Goal: Task Accomplishment & Management: Complete application form

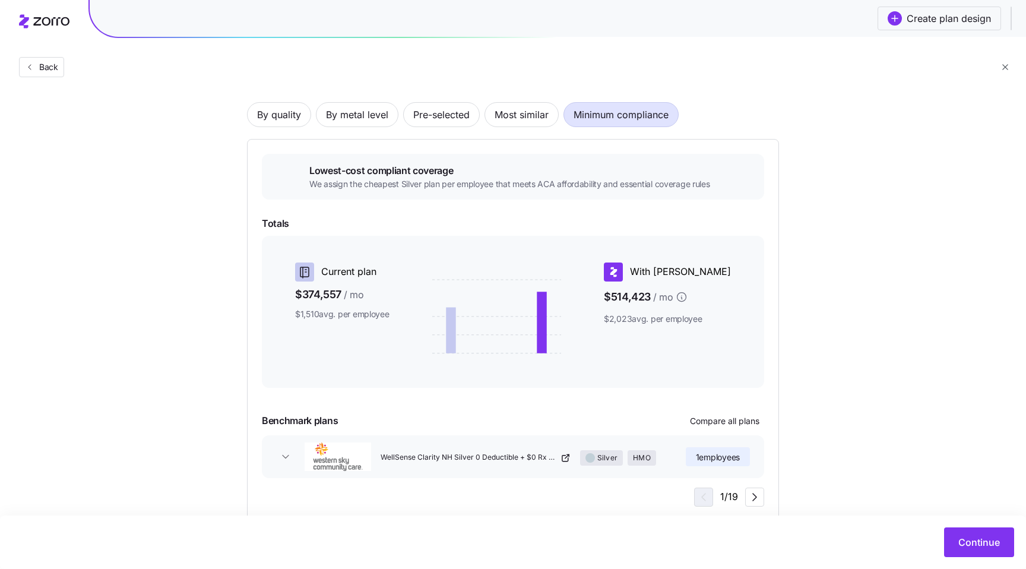
scroll to position [78, 0]
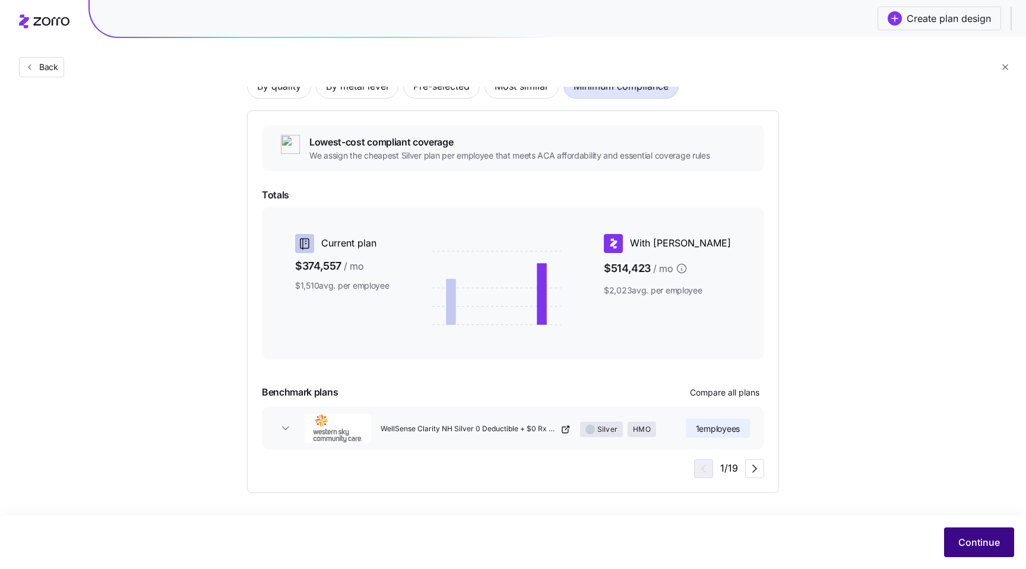
click at [967, 542] on span "Continue" at bounding box center [980, 542] width 42 height 14
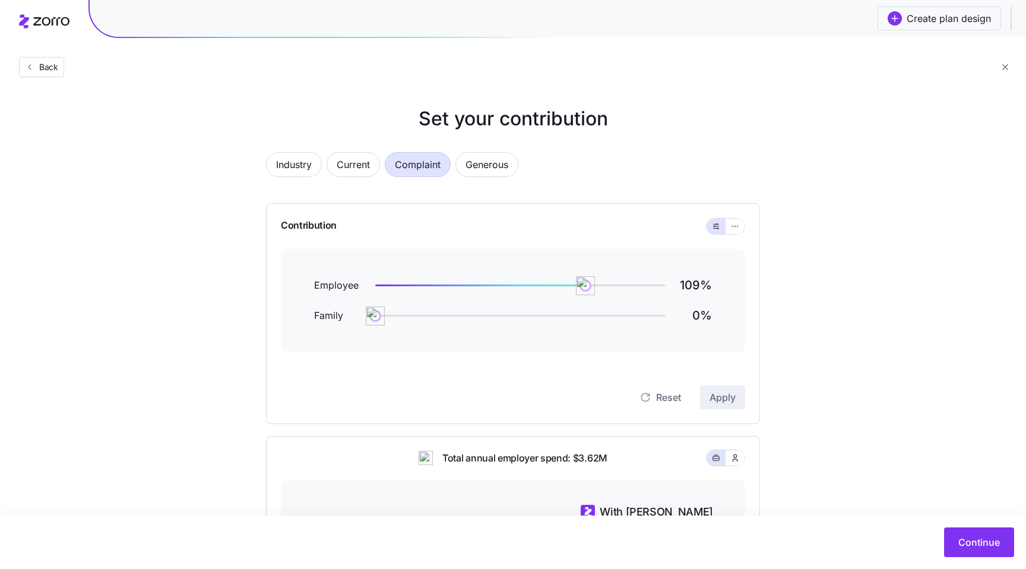
click at [50, 78] on div "Back" at bounding box center [513, 43] width 1026 height 87
click at [40, 68] on span "Back" at bounding box center [46, 67] width 24 height 12
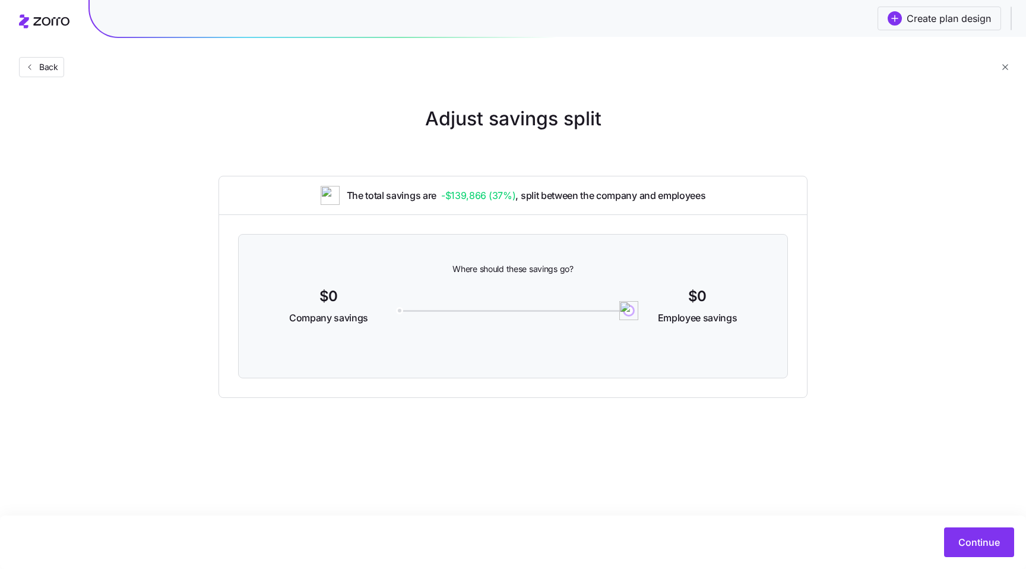
click at [51, 78] on div "Back" at bounding box center [513, 43] width 1026 height 87
click at [44, 67] on span "Back" at bounding box center [46, 67] width 24 height 12
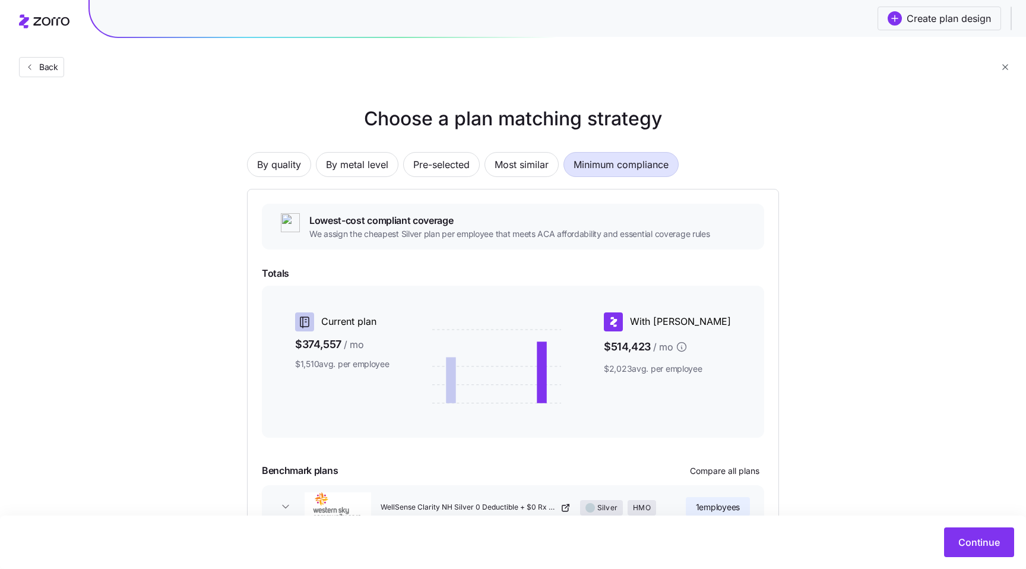
scroll to position [20, 0]
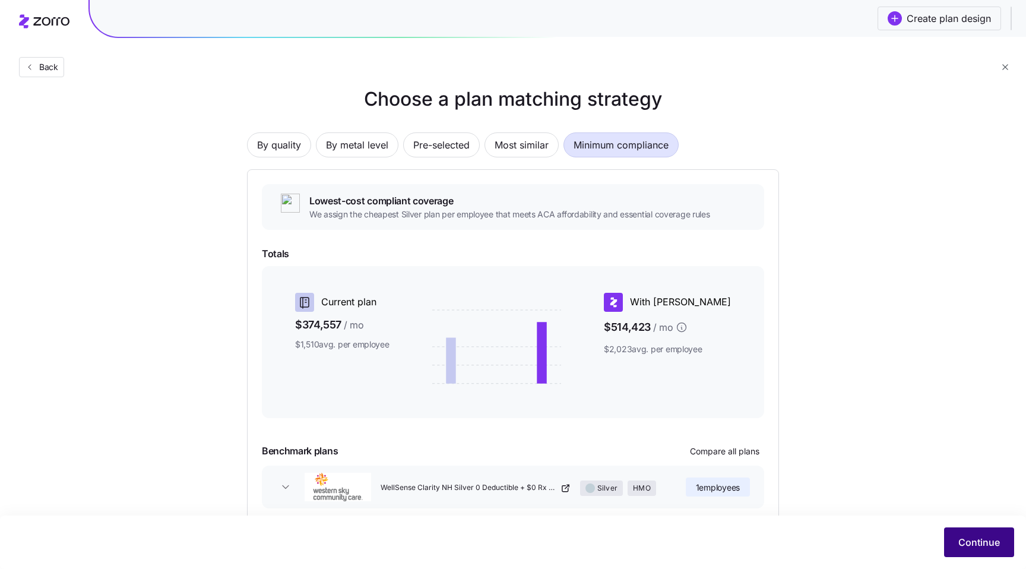
click at [984, 541] on span "Continue" at bounding box center [980, 542] width 42 height 14
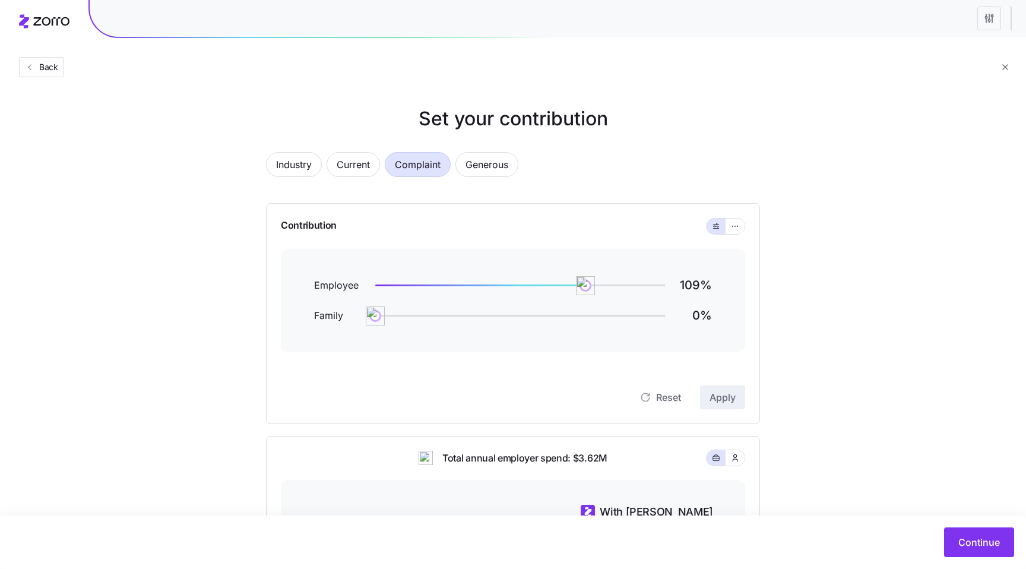
click at [880, 291] on div "Set your contribution Industry Current Complaint Generous Contribution Employee…" at bounding box center [513, 453] width 1026 height 696
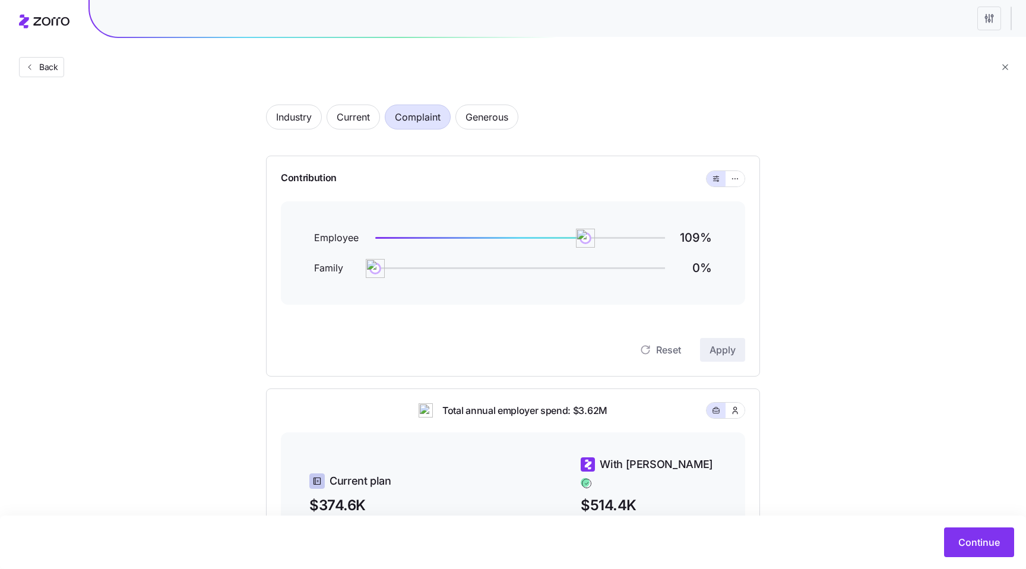
scroll to position [79, 0]
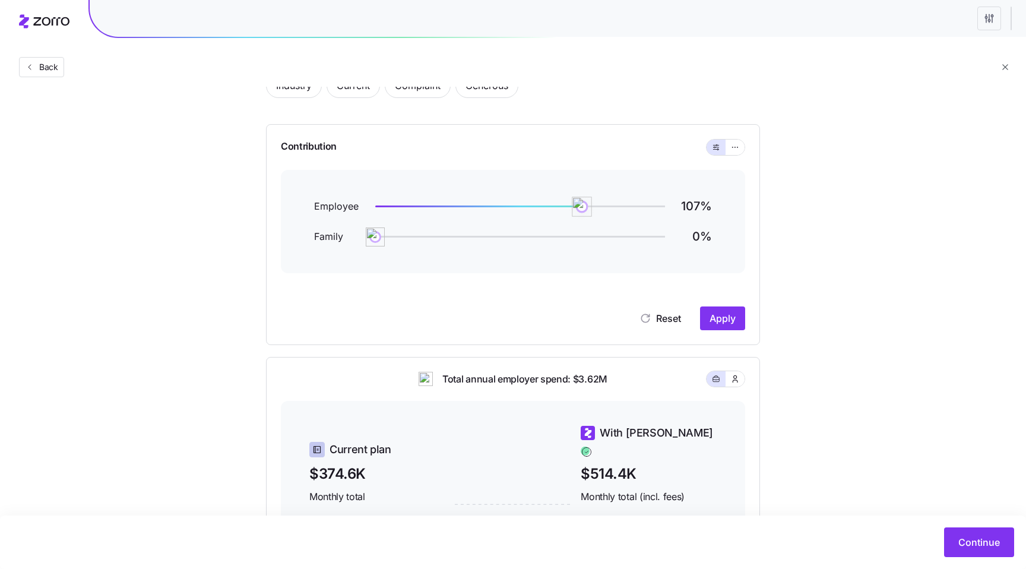
click at [580, 207] on img at bounding box center [582, 207] width 20 height 20
drag, startPoint x: 580, startPoint y: 207, endPoint x: 573, endPoint y: 207, distance: 7.1
click at [573, 207] on img at bounding box center [577, 207] width 20 height 20
click at [734, 314] on span "Apply" at bounding box center [723, 318] width 26 height 14
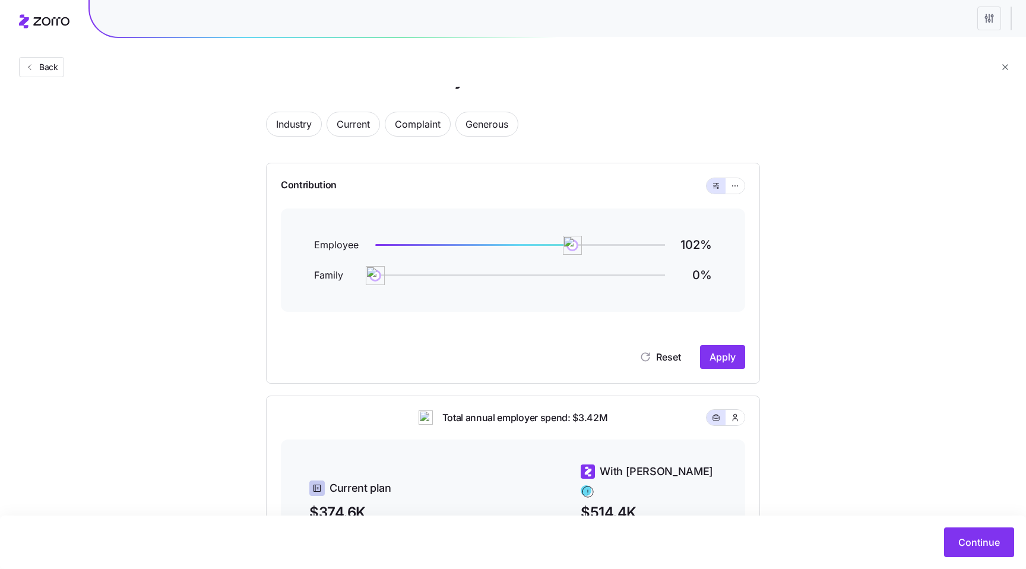
scroll to position [74, 0]
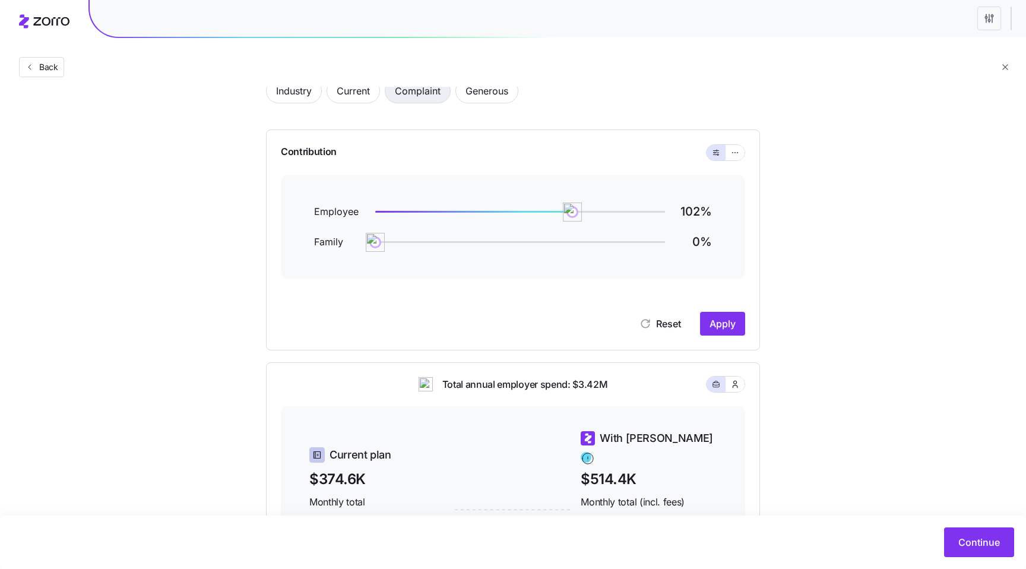
click at [423, 88] on span "Complaint" at bounding box center [418, 91] width 46 height 24
click at [734, 328] on span "Apply" at bounding box center [723, 324] width 26 height 14
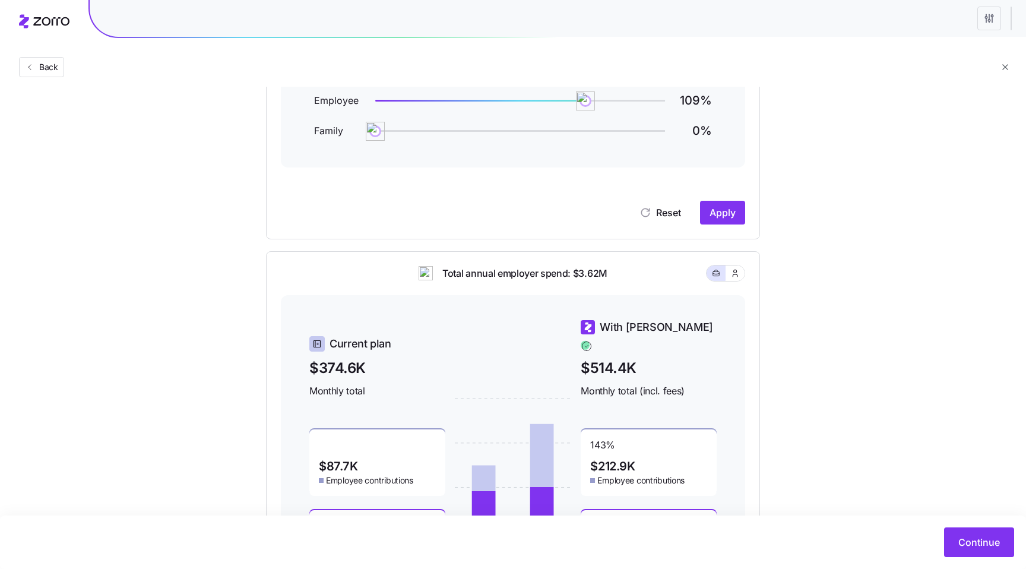
scroll to position [290, 0]
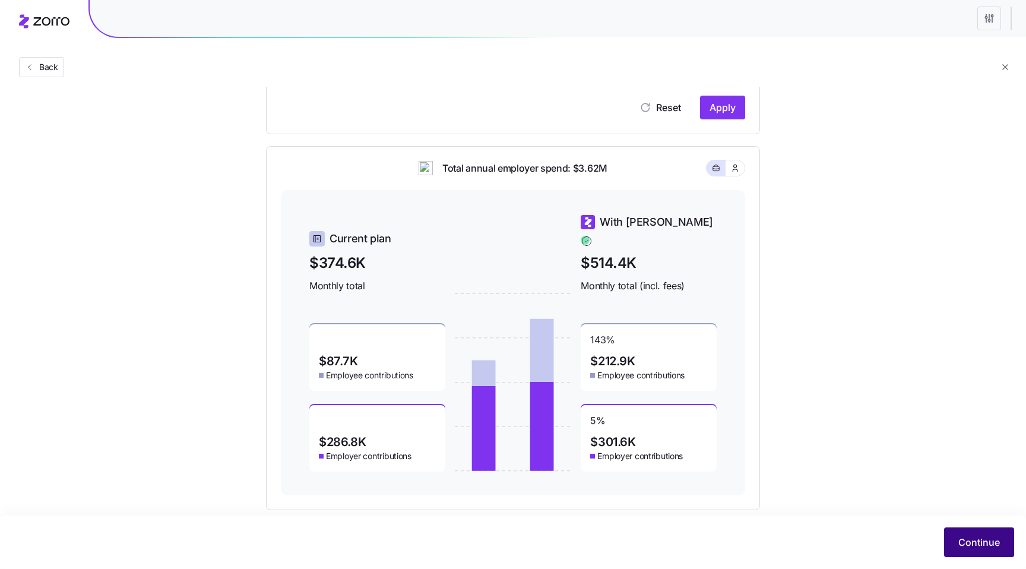
click at [966, 547] on span "Continue" at bounding box center [980, 542] width 42 height 14
click at [845, 36] on div "Plan design with work status must must have two contribution entities" at bounding box center [880, 39] width 222 height 24
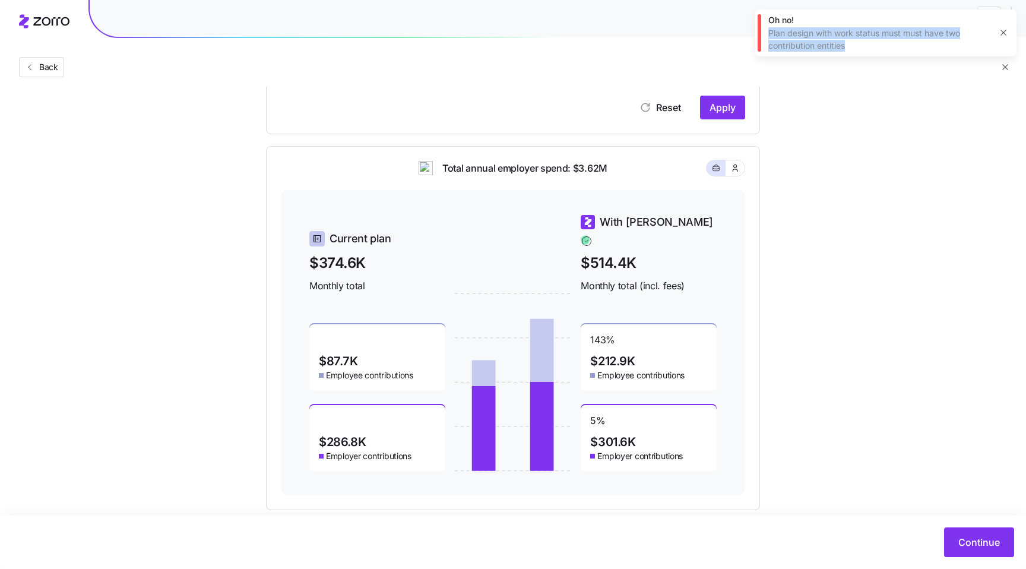
click at [885, 35] on div "Plan design with work status must must have two contribution entities" at bounding box center [880, 39] width 222 height 24
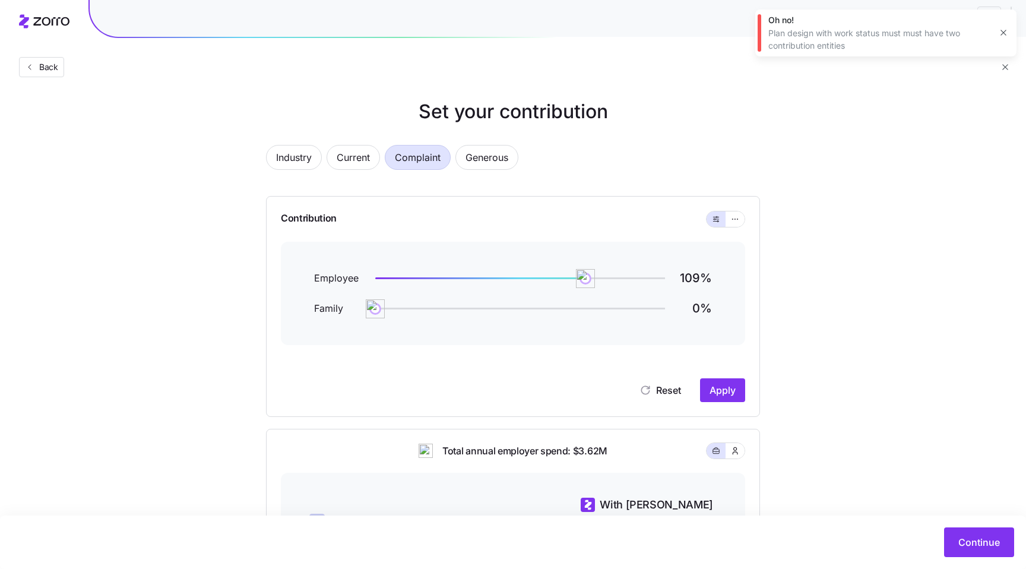
scroll to position [0, 0]
